Goal: Task Accomplishment & Management: Use online tool/utility

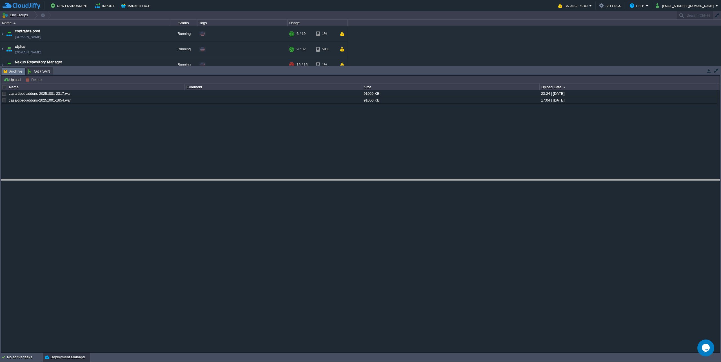
drag, startPoint x: 150, startPoint y: 72, endPoint x: 136, endPoint y: 184, distance: 112.6
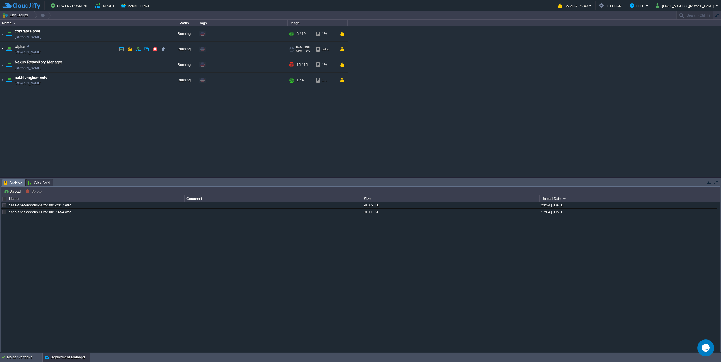
click at [1, 49] on img at bounding box center [2, 49] width 5 height 15
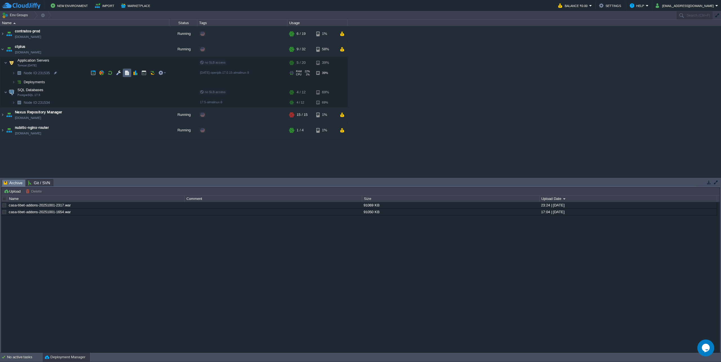
click at [128, 76] on td at bounding box center [127, 73] width 8 height 8
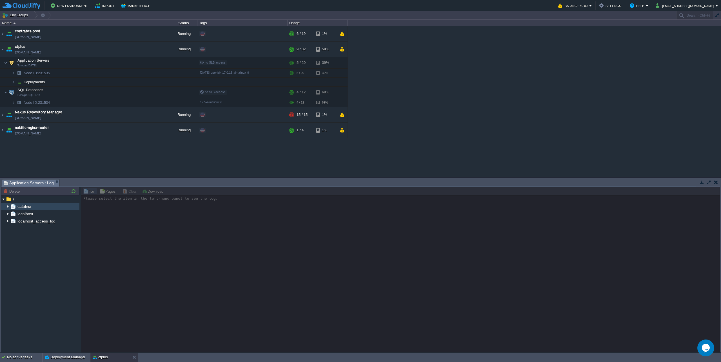
click at [7, 207] on img at bounding box center [8, 206] width 5 height 7
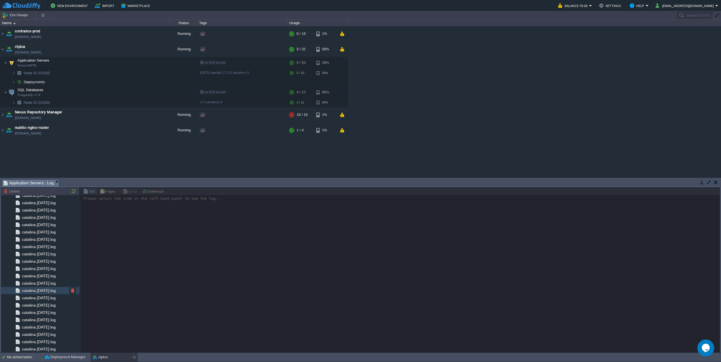
scroll to position [546, 0]
click at [39, 334] on span "catalina.out" at bounding box center [32, 334] width 23 height 5
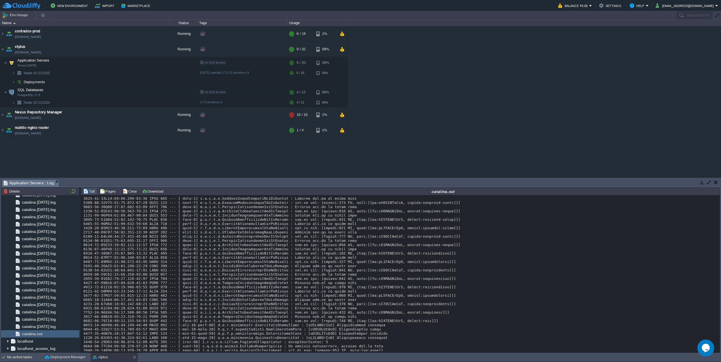
scroll to position [4959, 0]
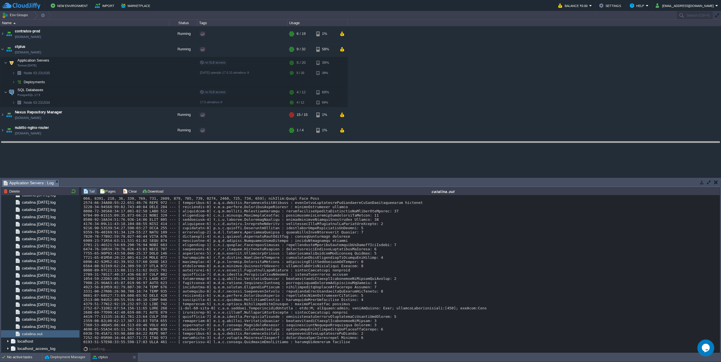
drag, startPoint x: 342, startPoint y: 184, endPoint x: 341, endPoint y: 121, distance: 63.3
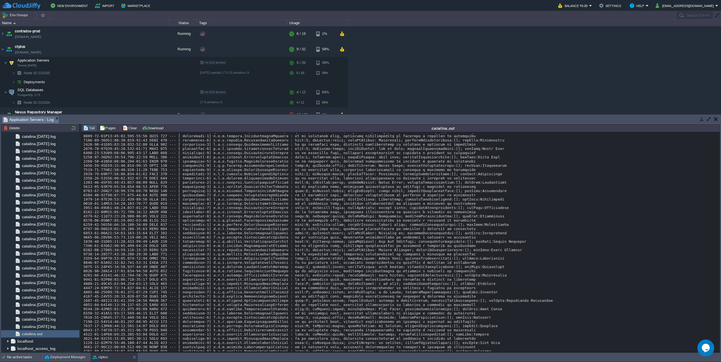
scroll to position [945, 0]
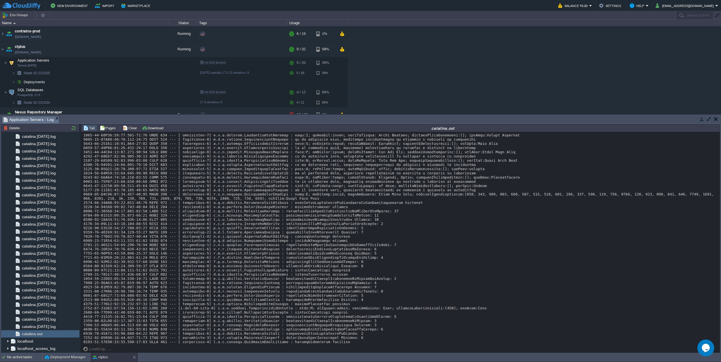
scroll to position [4911, 0]
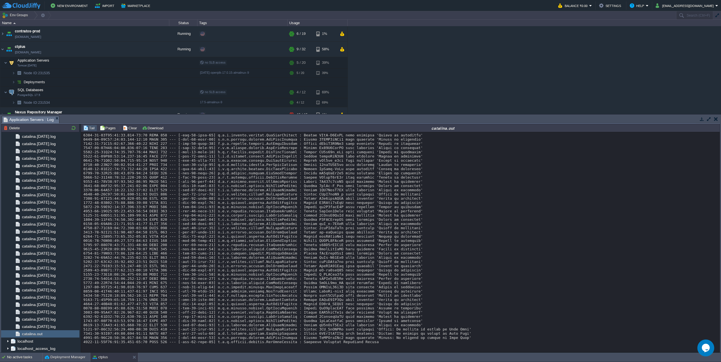
scroll to position [7566, 0]
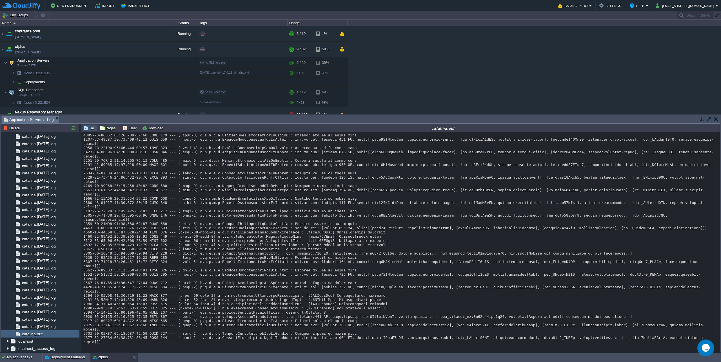
scroll to position [7870, 0]
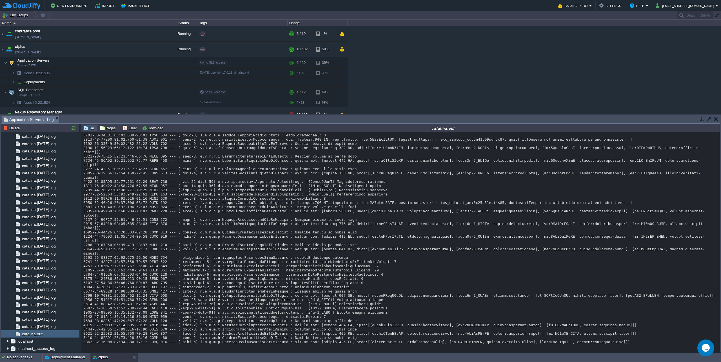
scroll to position [8154, 0]
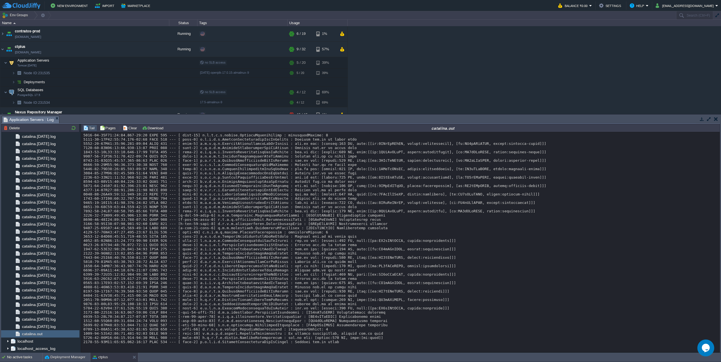
scroll to position [8468, 0]
